Goal: Task Accomplishment & Management: Manage account settings

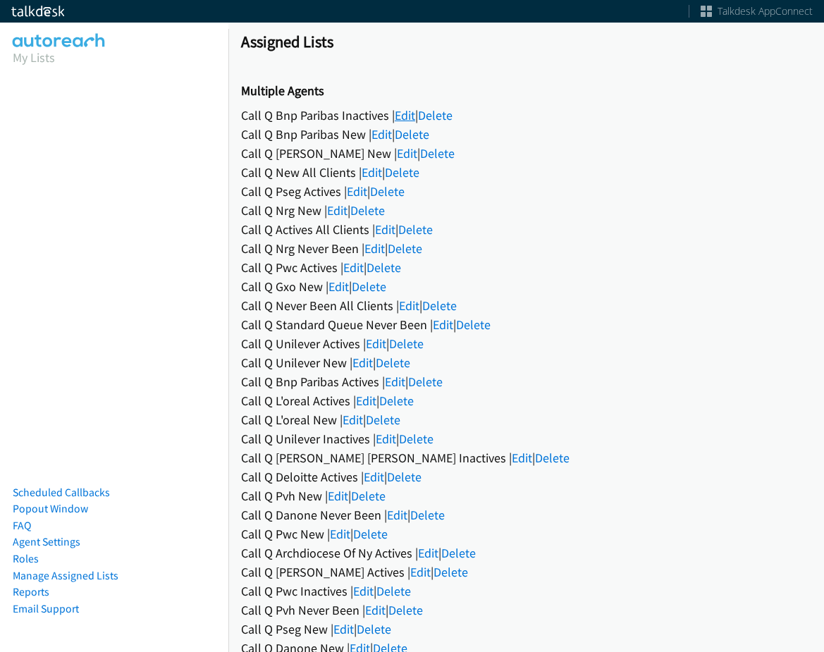
click at [407, 118] on link "Edit" at bounding box center [405, 115] width 20 height 16
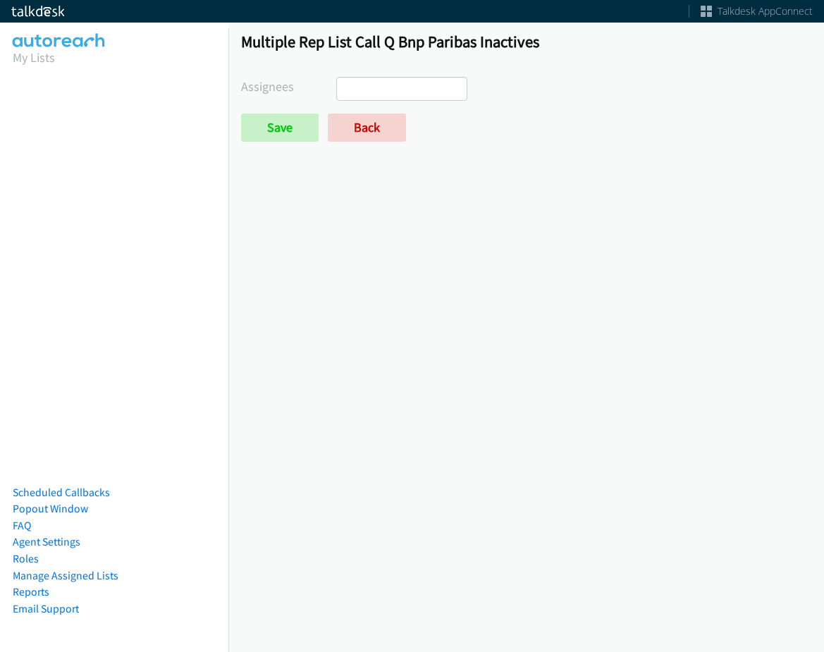
select select
click at [344, 117] on link "Back" at bounding box center [367, 128] width 78 height 28
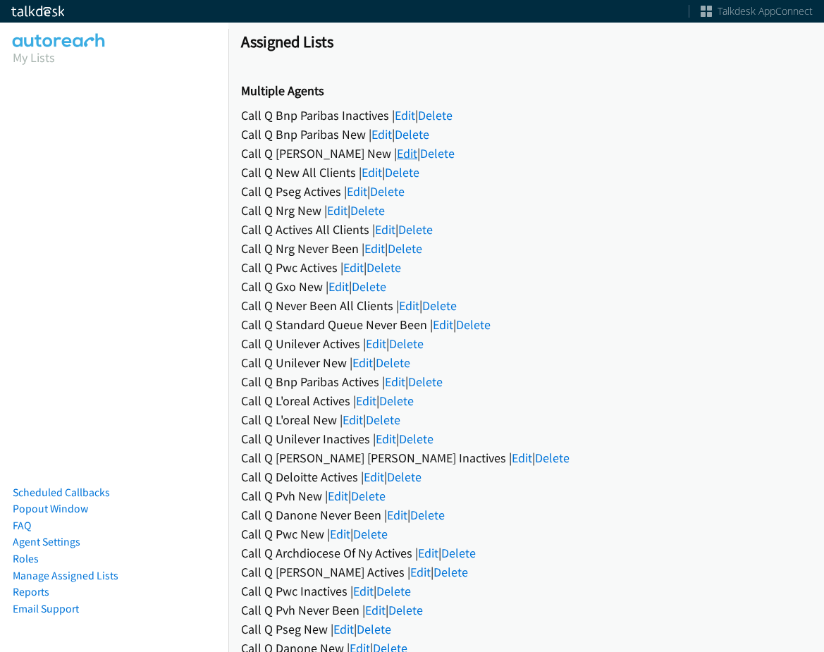
click at [397, 152] on link "Edit" at bounding box center [407, 153] width 20 height 16
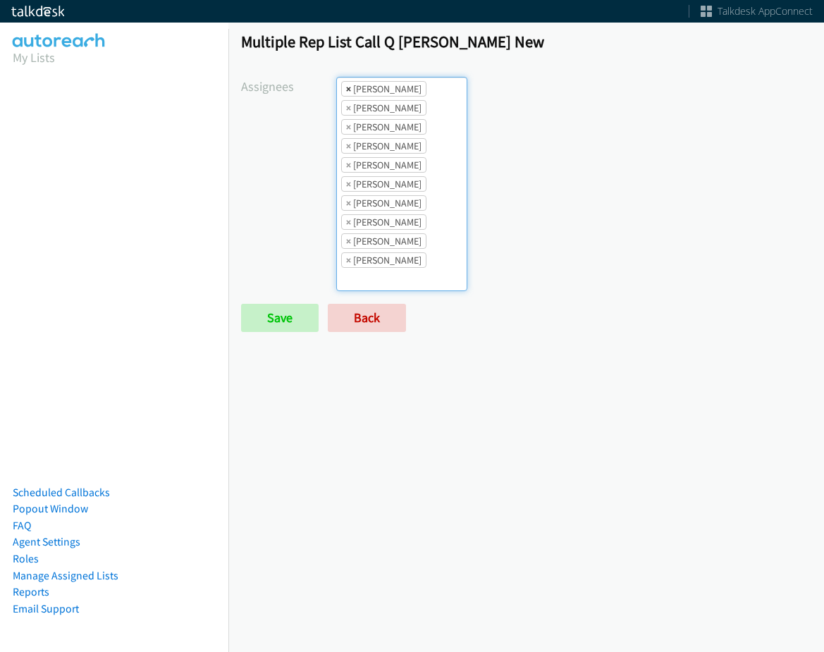
drag, startPoint x: 345, startPoint y: 81, endPoint x: 347, endPoint y: 88, distance: 7.4
click at [345, 82] on li "× Abigail Odhiambo" at bounding box center [383, 89] width 85 height 16
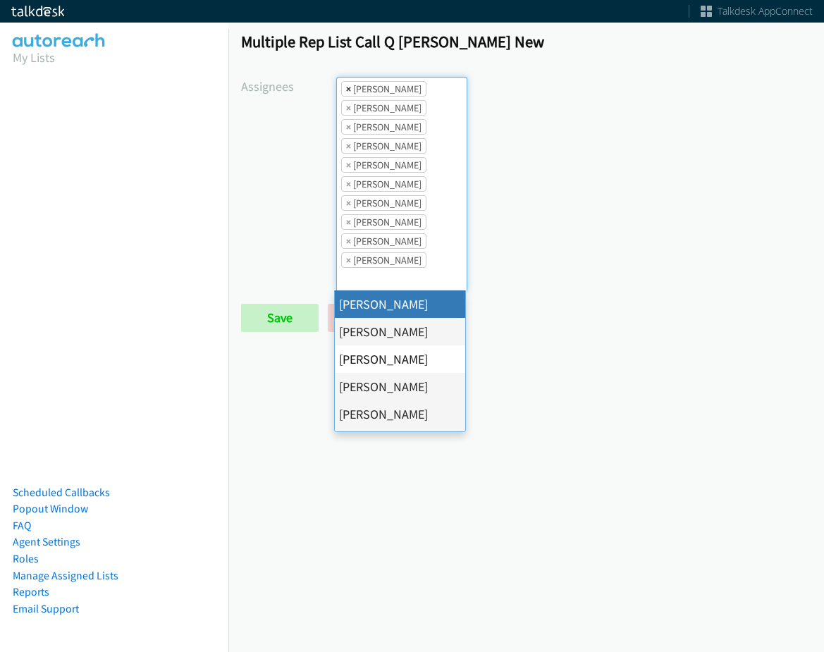
click at [347, 90] on span "×" at bounding box center [348, 89] width 5 height 14
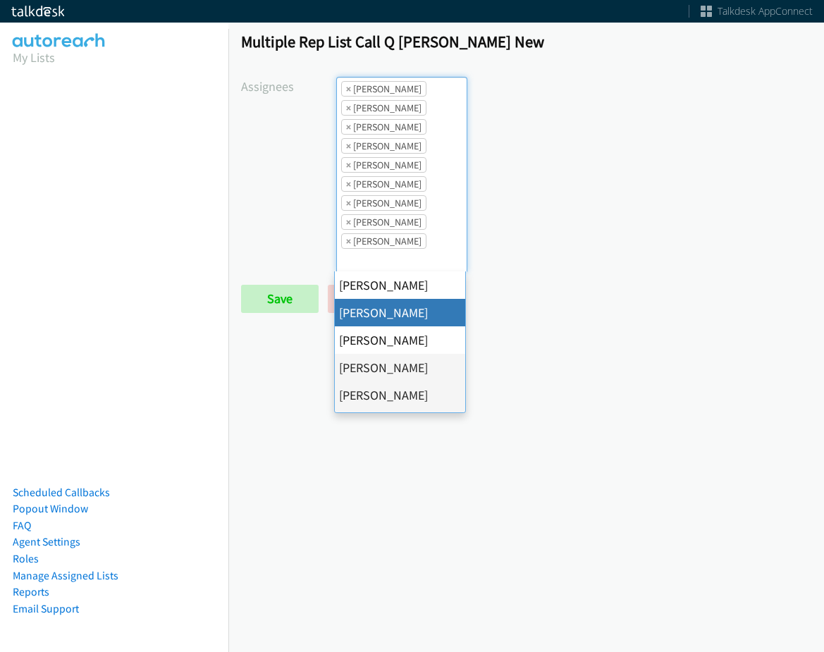
click at [347, 90] on span "×" at bounding box center [348, 89] width 5 height 14
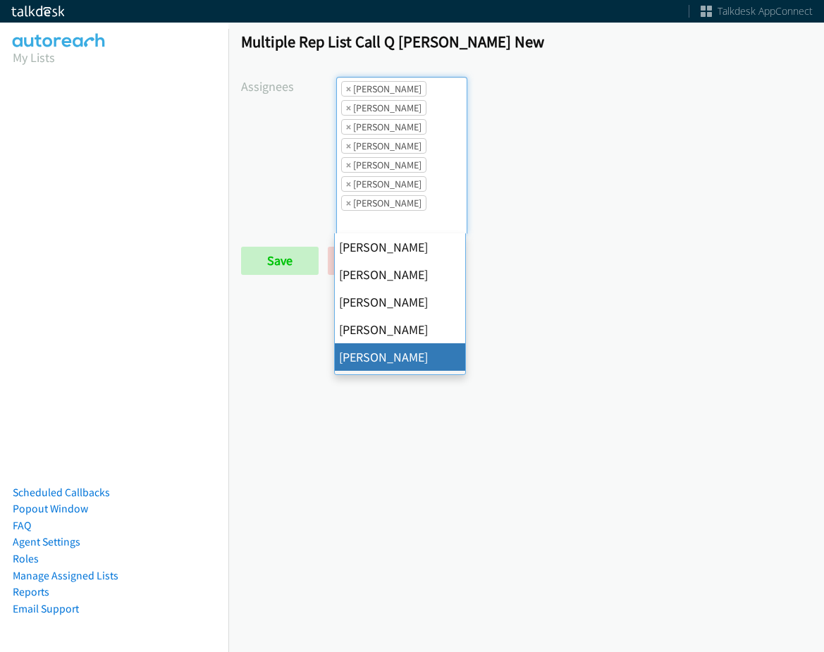
click at [347, 90] on span "×" at bounding box center [348, 89] width 5 height 14
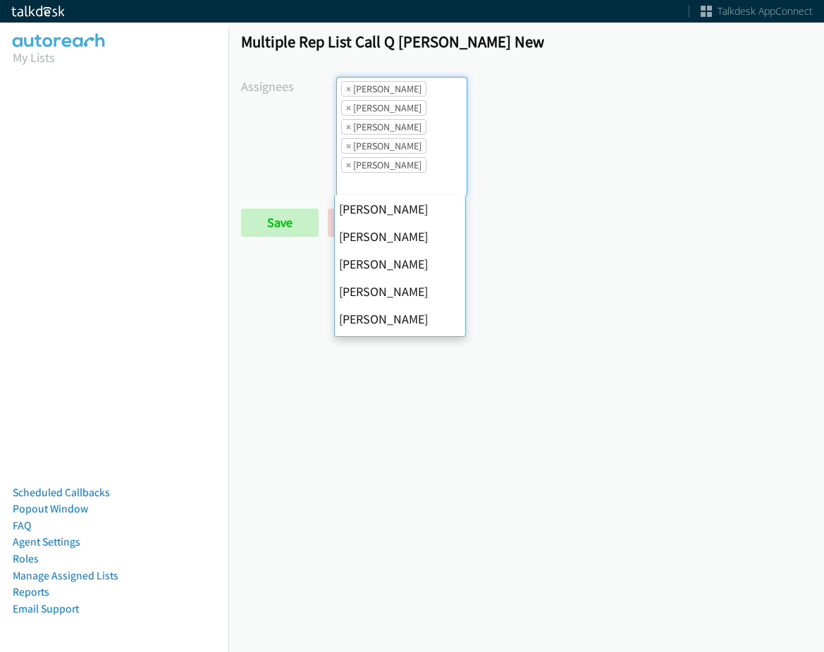
click at [347, 90] on span "×" at bounding box center [348, 89] width 5 height 14
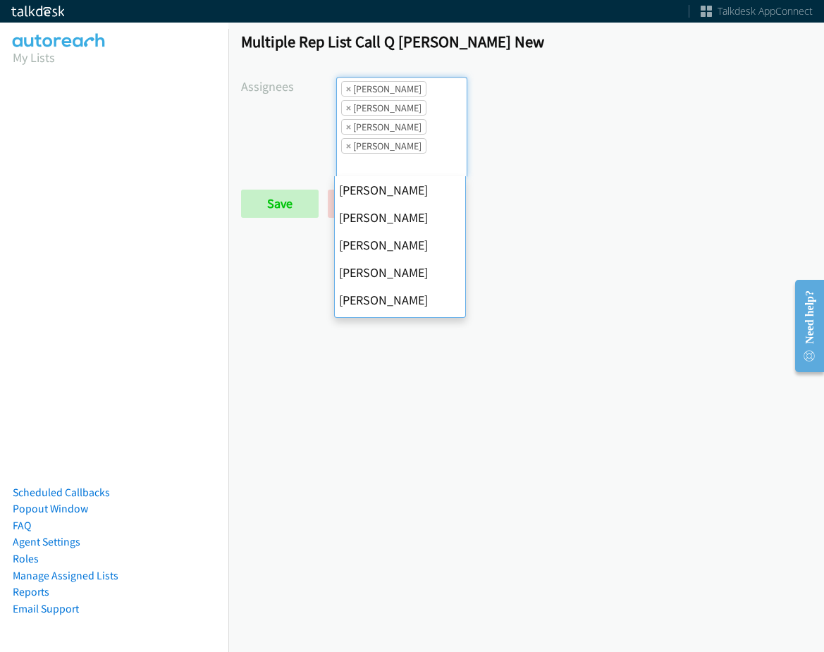
click at [347, 90] on span "×" at bounding box center [348, 89] width 5 height 14
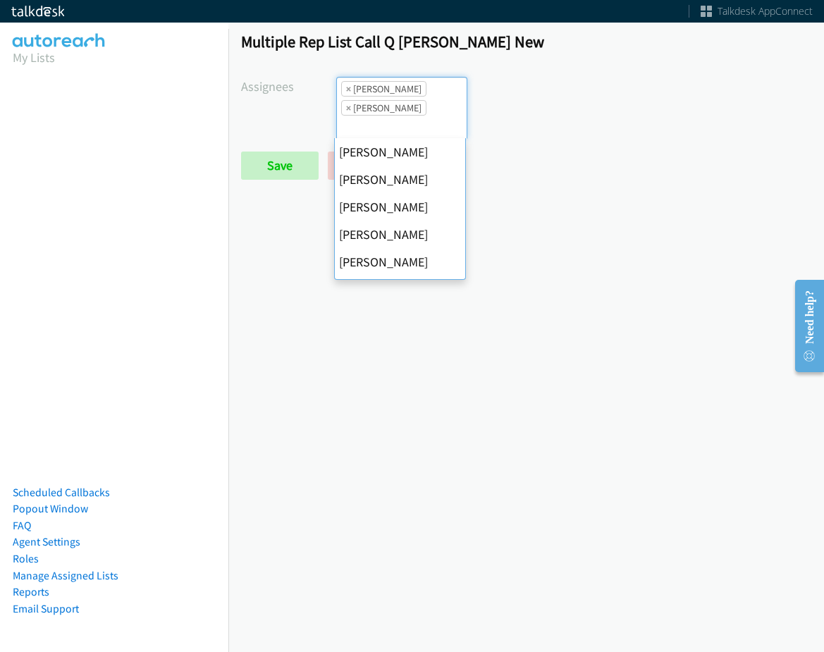
click at [347, 90] on span "×" at bounding box center [348, 89] width 5 height 14
select select "fd8c5d46-30db-44cb-8f0d-00da318b790a"
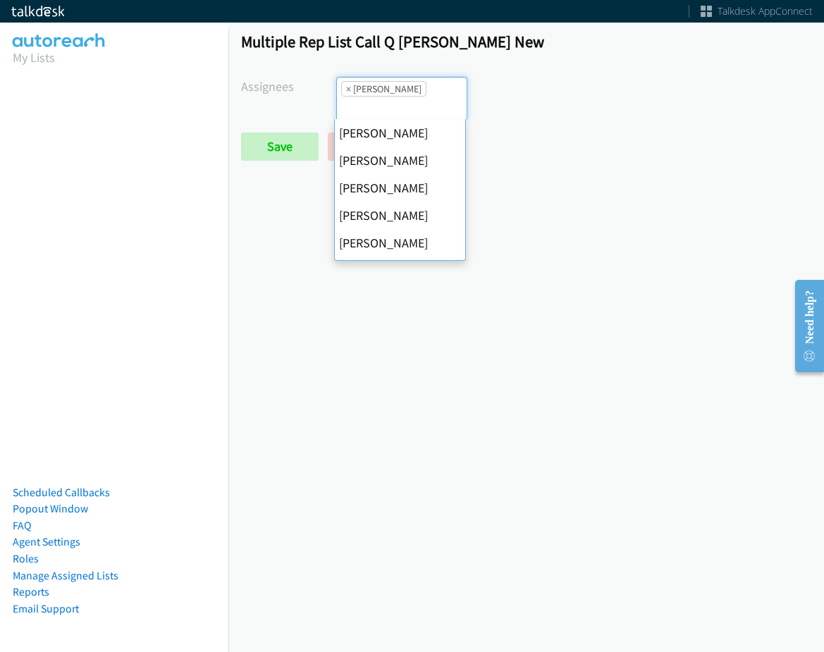
click at [347, 90] on span "×" at bounding box center [348, 89] width 5 height 14
select select
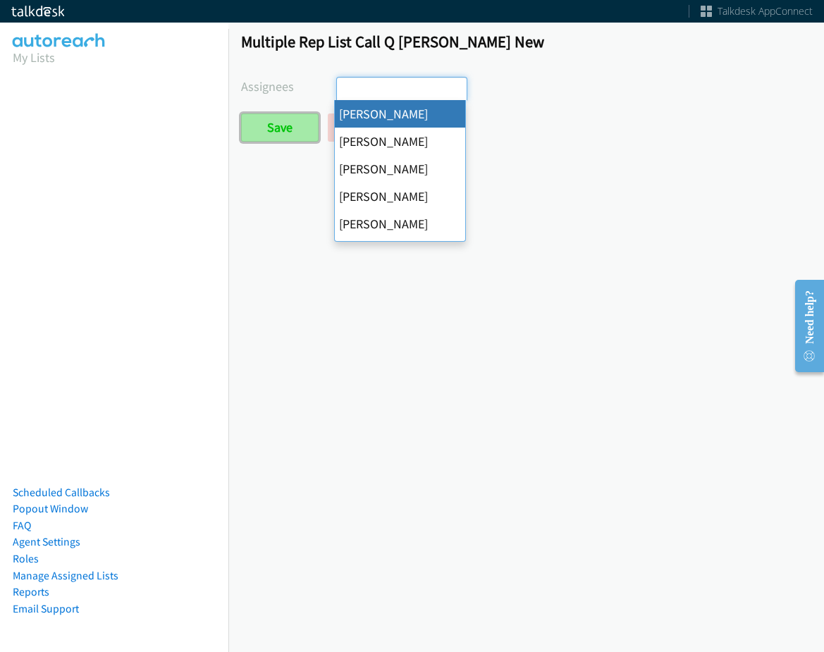
click at [302, 117] on input "Save" at bounding box center [280, 128] width 78 height 28
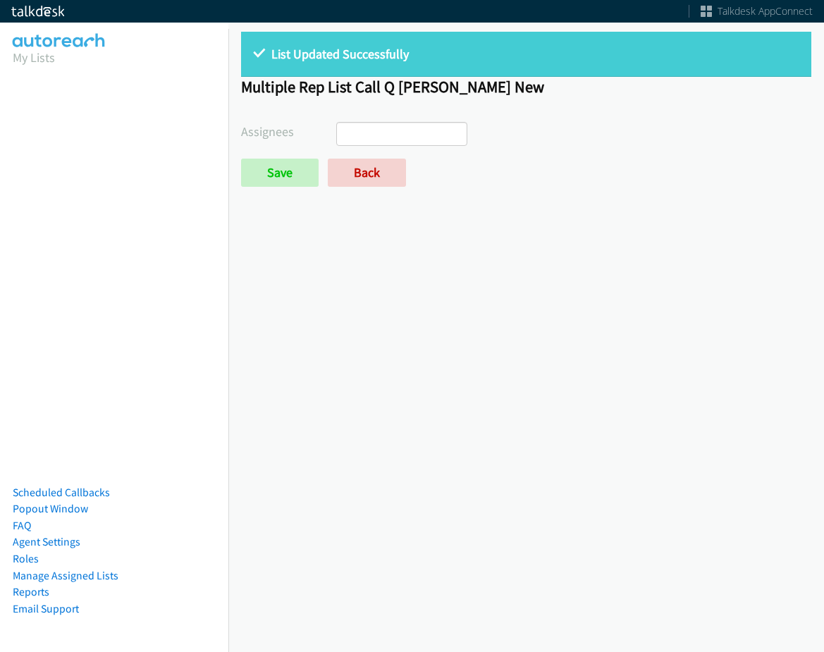
select select
click at [357, 161] on link "Back" at bounding box center [367, 173] width 78 height 28
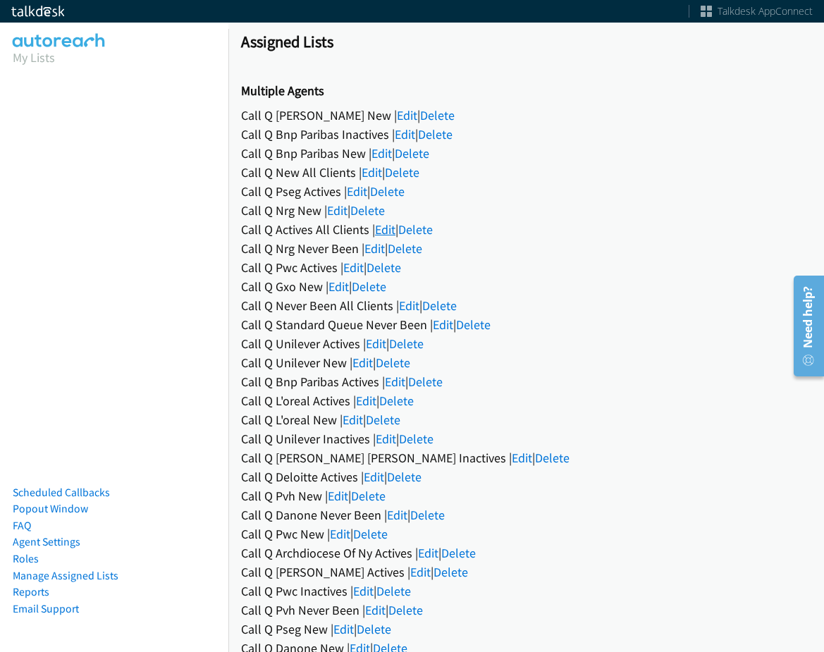
click at [385, 231] on link "Edit" at bounding box center [385, 229] width 20 height 16
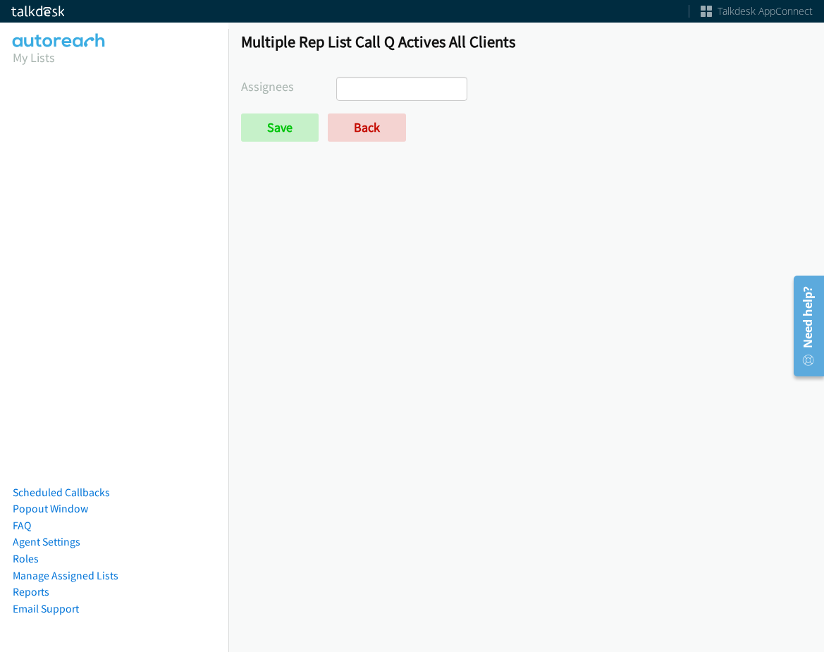
click at [396, 86] on ul at bounding box center [402, 89] width 130 height 23
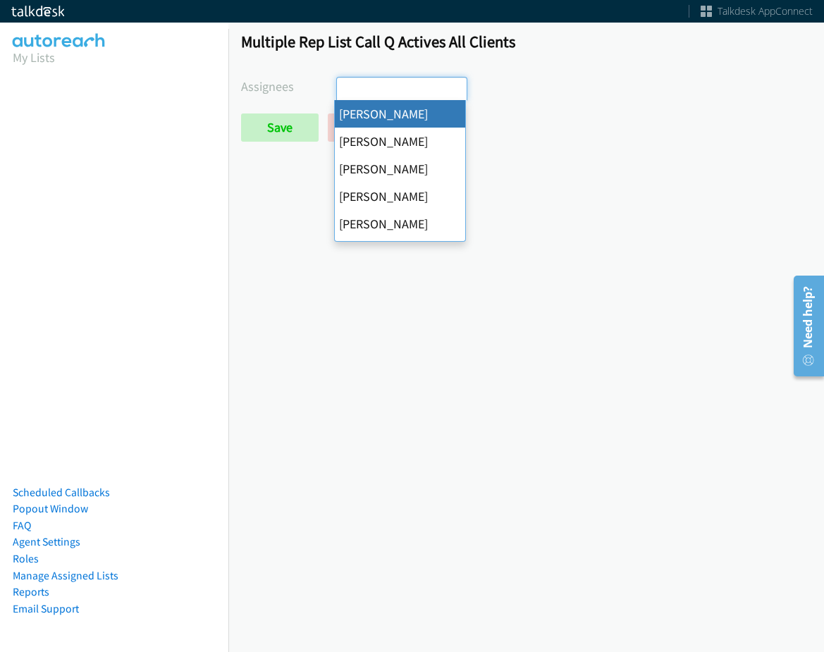
select select "cb11e729-9a1d-44de-9b38-0f5a50c7e01c"
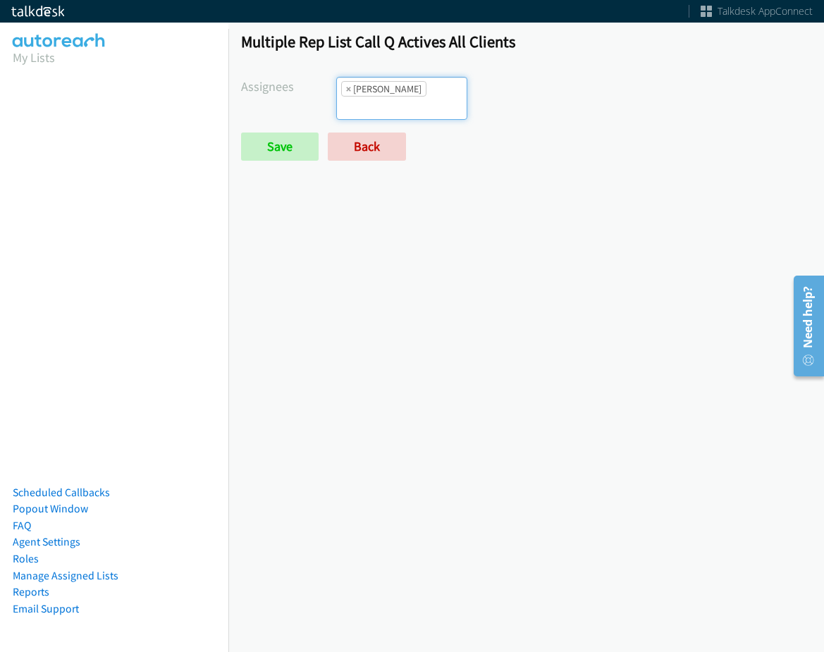
click at [425, 94] on li "× Abigail Odhiambo" at bounding box center [383, 89] width 85 height 16
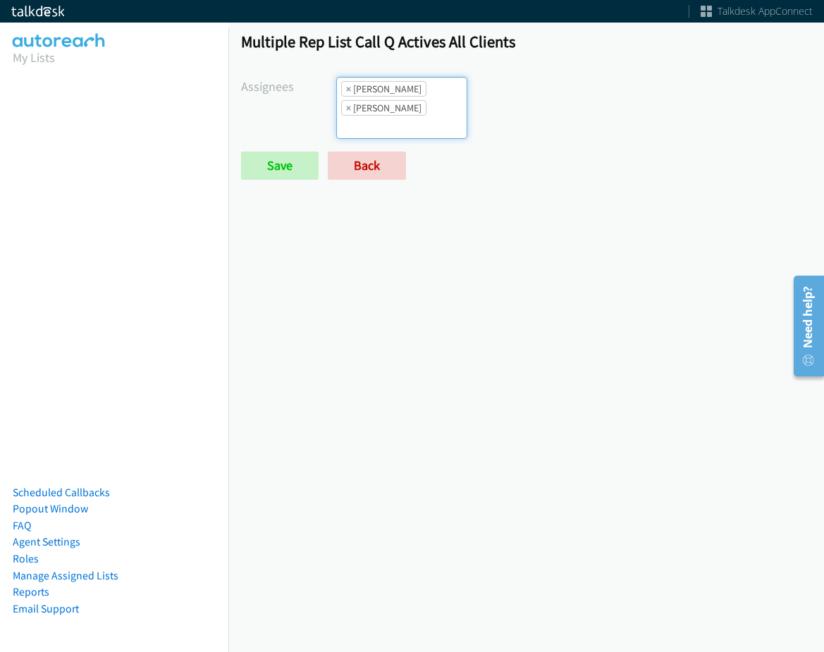
click at [386, 116] on input "search" at bounding box center [361, 127] width 49 height 23
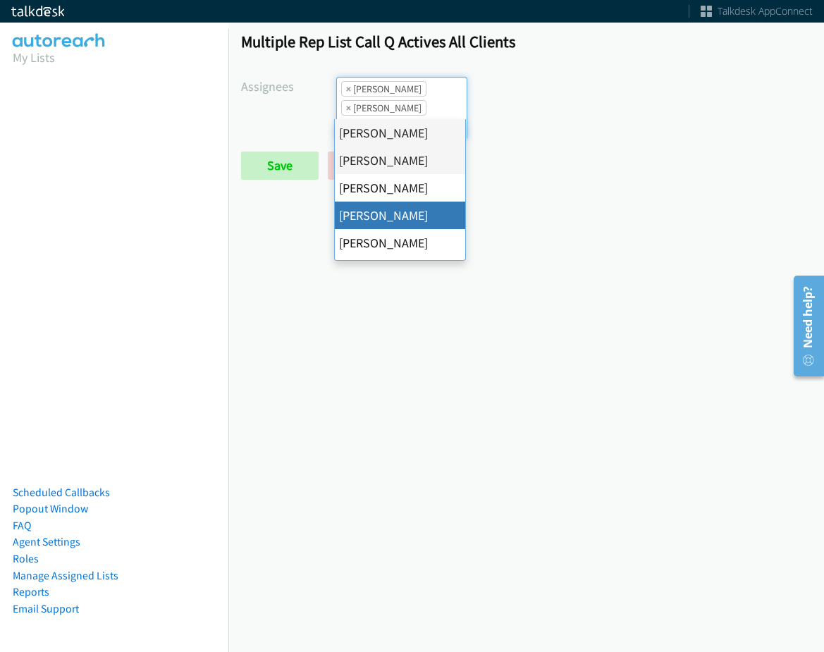
drag, startPoint x: 422, startPoint y: 217, endPoint x: 428, endPoint y: 97, distance: 120.7
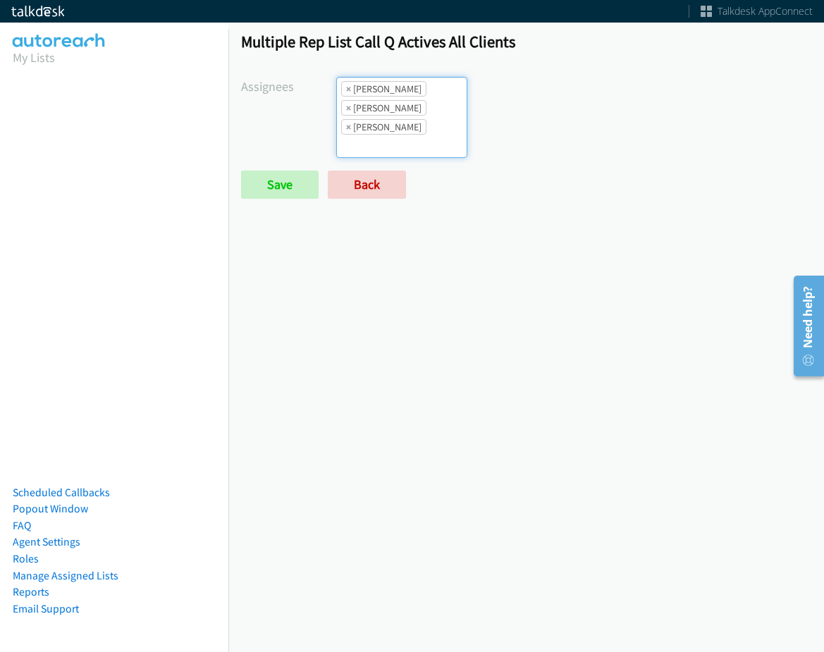
drag, startPoint x: 426, startPoint y: 73, endPoint x: 415, endPoint y: 126, distance: 54.8
click at [425, 73] on div "Multiple Rep List Call Q Actives All Clients Assignees Abigail Odhiambo Alana R…" at bounding box center [526, 121] width 596 height 205
click at [460, 86] on ul "× Abigail Odhiambo × Alana Ruiz × Cathy Shahan" at bounding box center [402, 118] width 130 height 80
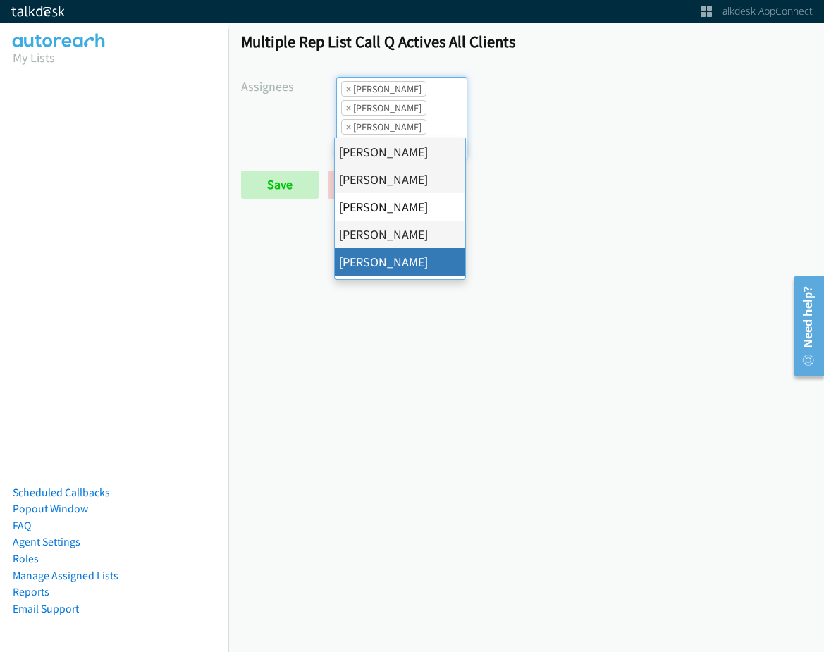
drag, startPoint x: 418, startPoint y: 255, endPoint x: 418, endPoint y: 247, distance: 8.5
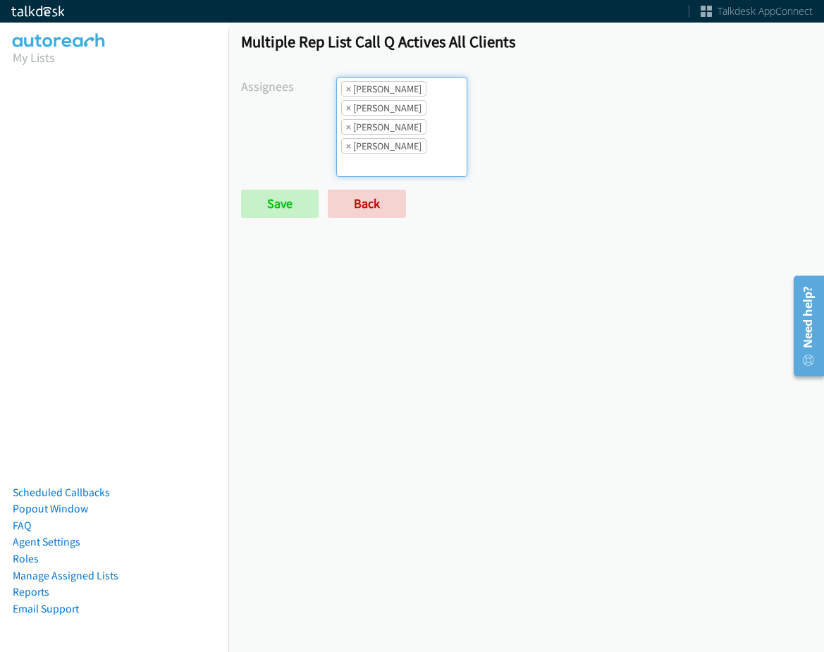
click at [406, 107] on ul "× Abigail Odhiambo × Alana Ruiz × Cathy Shahan × Charles Ross" at bounding box center [402, 127] width 130 height 99
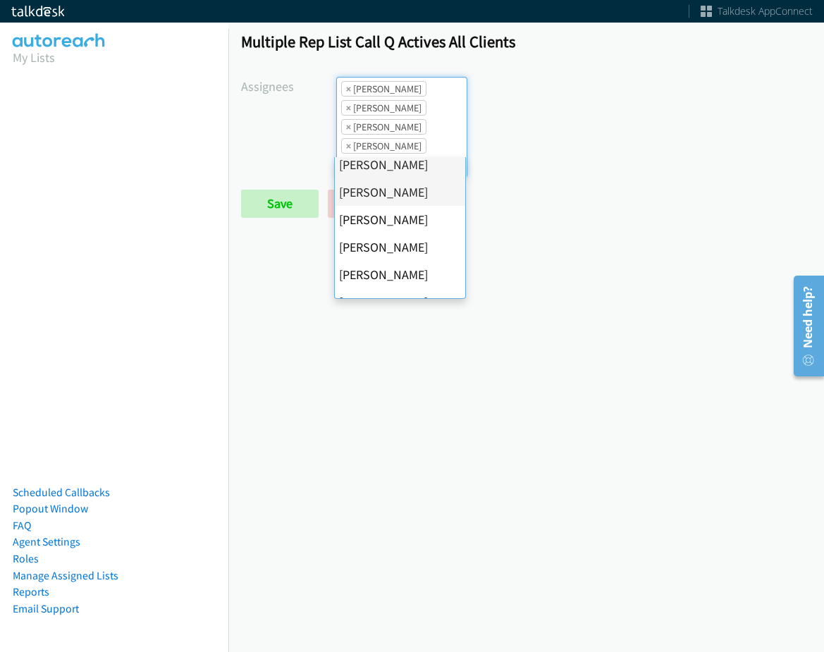
scroll to position [141, 0]
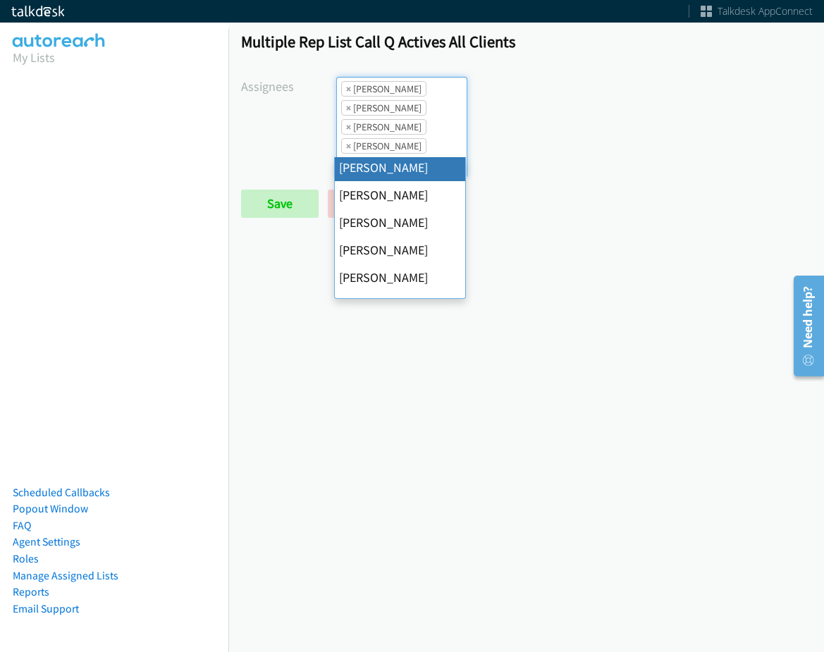
drag, startPoint x: 408, startPoint y: 171, endPoint x: 406, endPoint y: 157, distance: 14.9
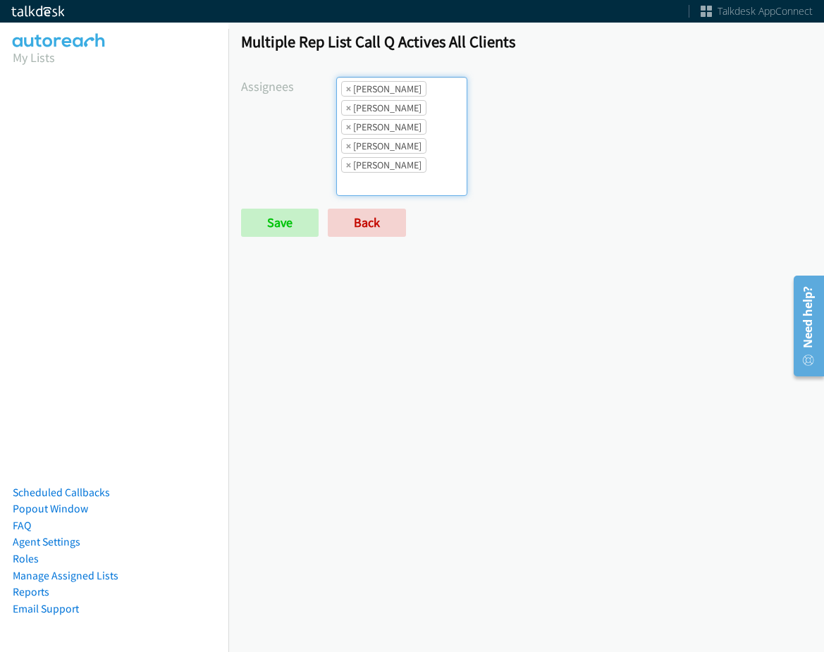
click at [408, 151] on li "× Charles Ross" at bounding box center [383, 146] width 85 height 16
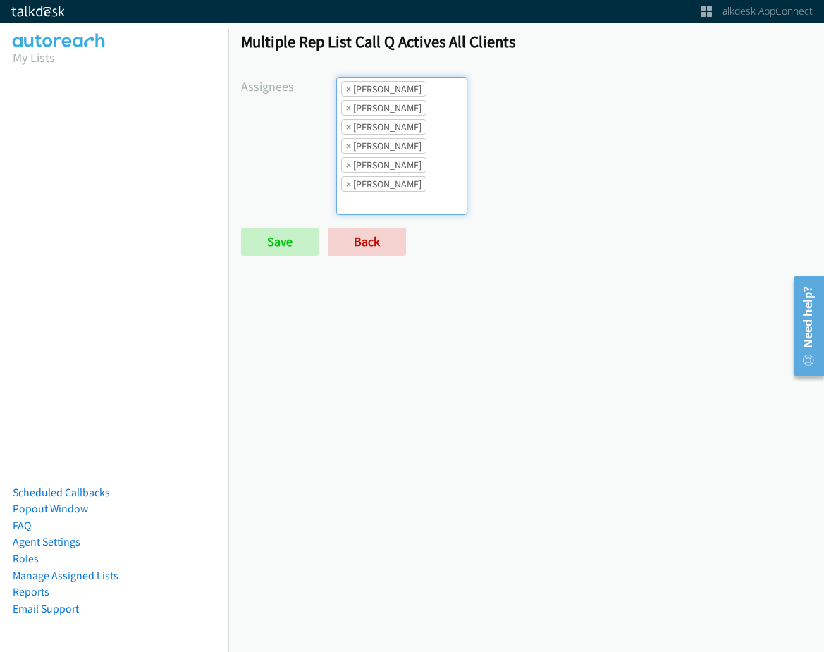
click at [415, 130] on ul "× Abigail Odhiambo × Alana Ruiz × Cathy Shahan × Charles Ross × Daquaya Johnson…" at bounding box center [402, 146] width 130 height 137
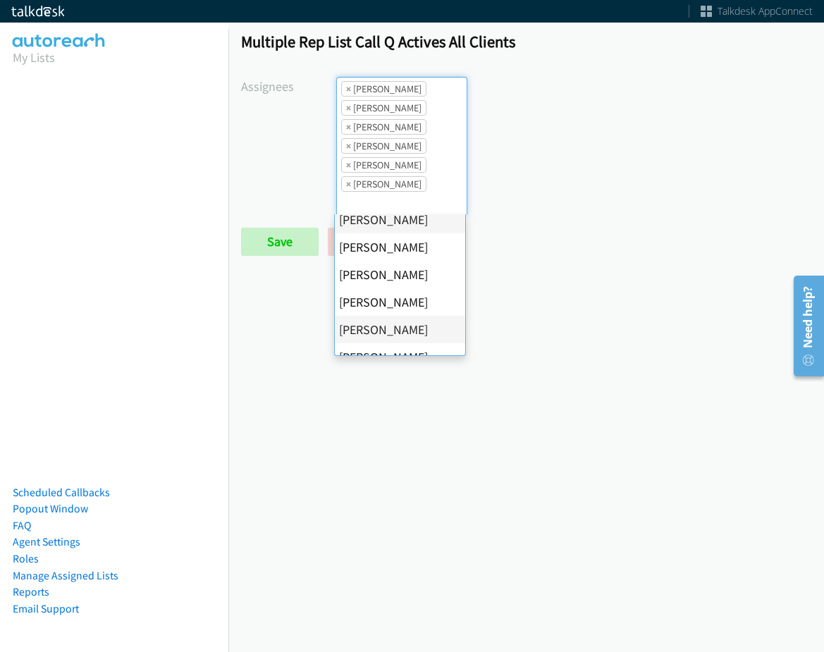
scroll to position [271, 0]
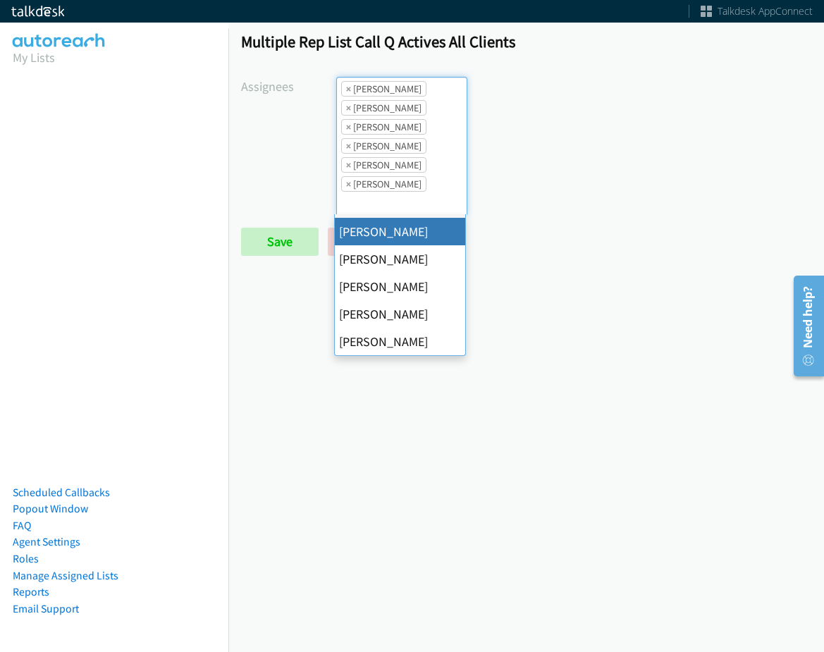
drag, startPoint x: 399, startPoint y: 239, endPoint x: 399, endPoint y: 218, distance: 21.2
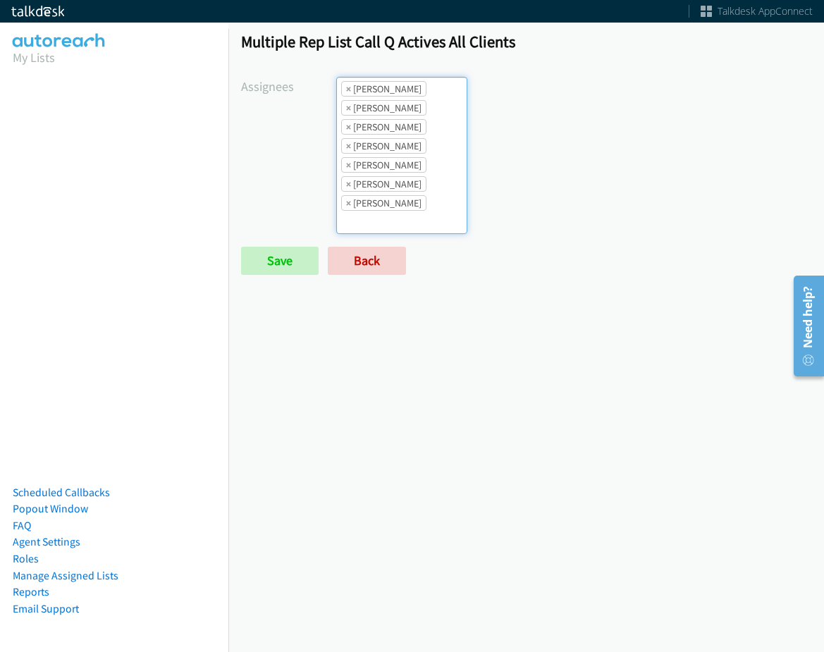
click at [403, 166] on li "× Daquaya Johnson" at bounding box center [383, 165] width 85 height 16
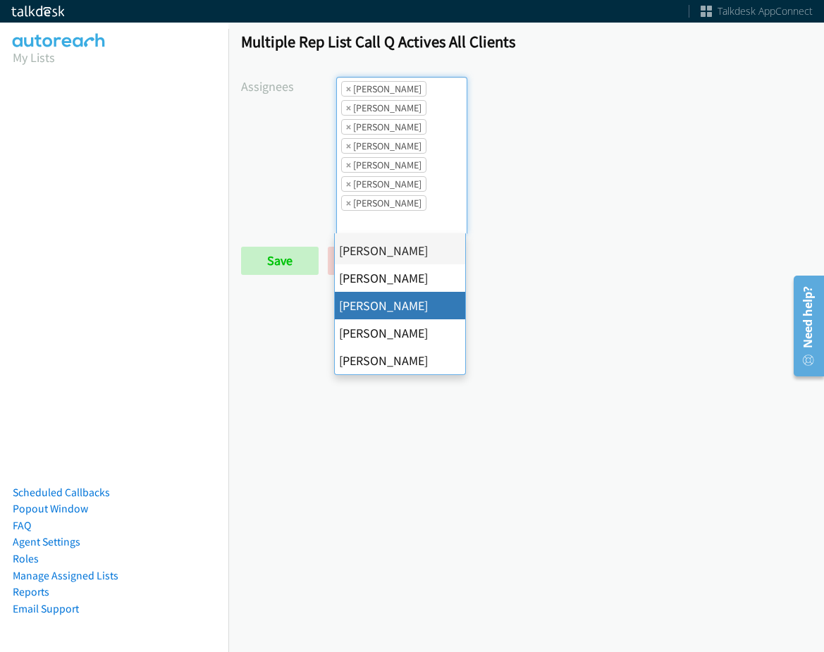
drag, startPoint x: 404, startPoint y: 307, endPoint x: 410, endPoint y: 271, distance: 36.5
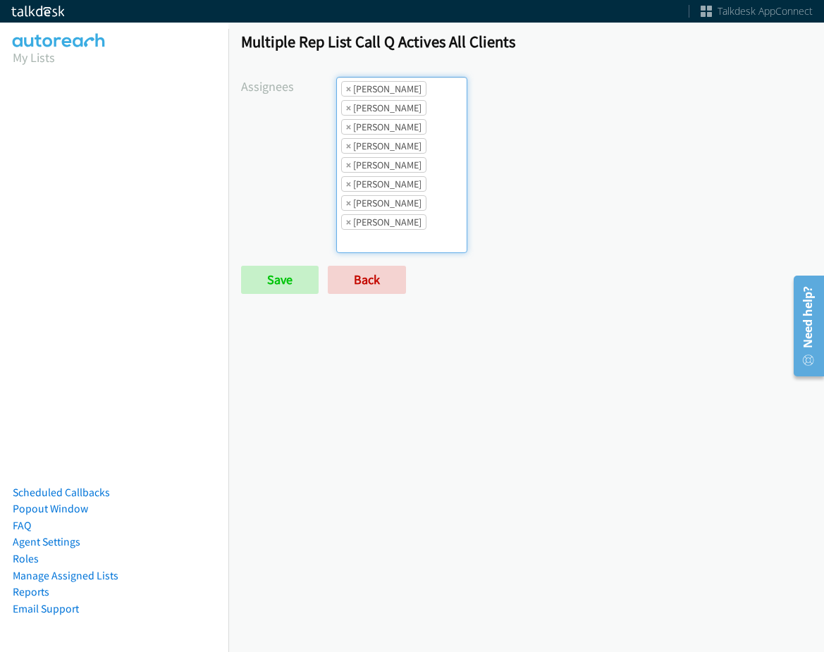
click at [413, 221] on li "× Rodnika Murphy" at bounding box center [383, 222] width 85 height 16
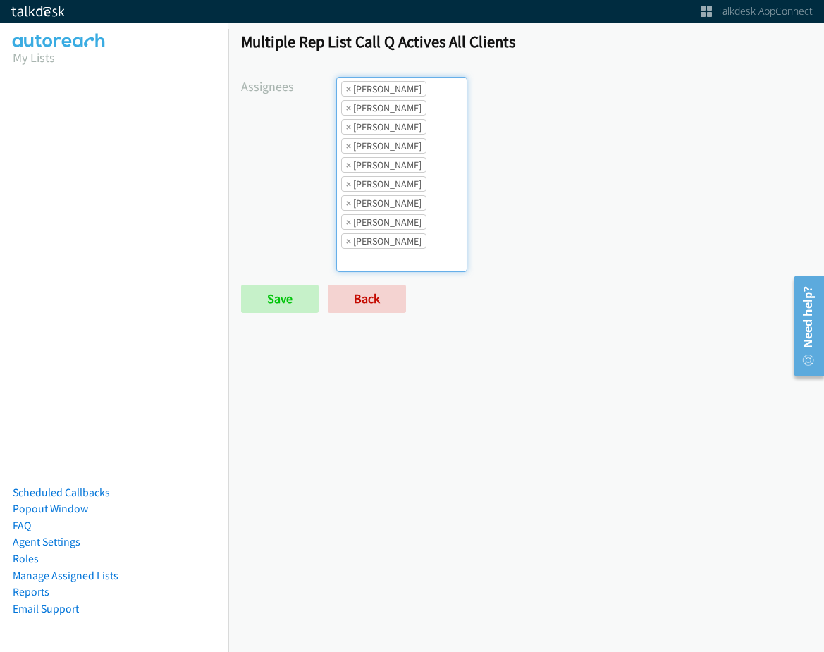
click at [386, 211] on li "× Jordan Stehlik" at bounding box center [383, 203] width 85 height 16
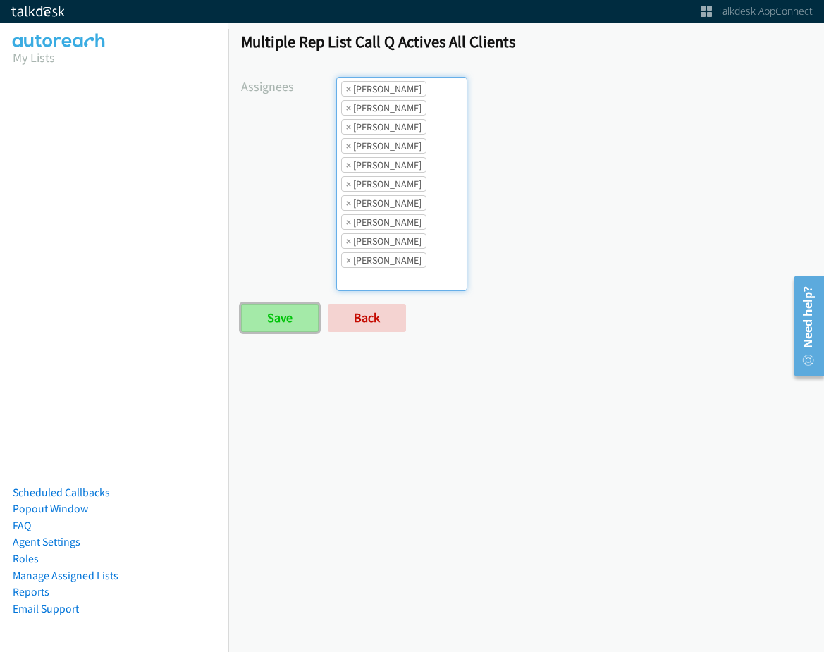
click at [295, 314] on input "Save" at bounding box center [280, 318] width 78 height 28
